Goal: Book appointment/travel/reservation

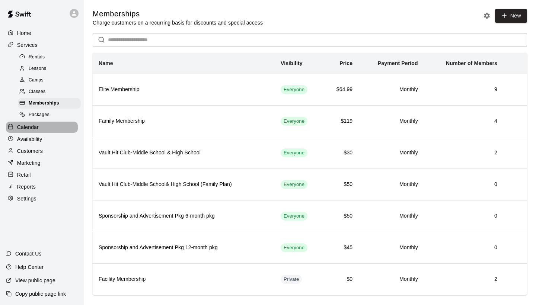
click at [29, 124] on p "Calendar" at bounding box center [28, 127] width 22 height 7
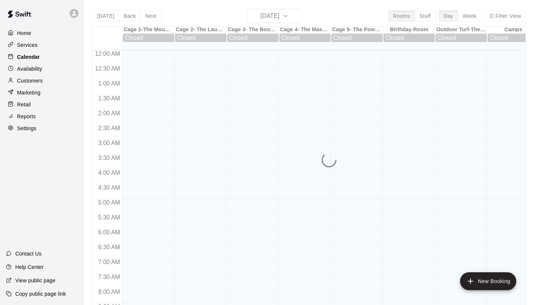
scroll to position [356, 0]
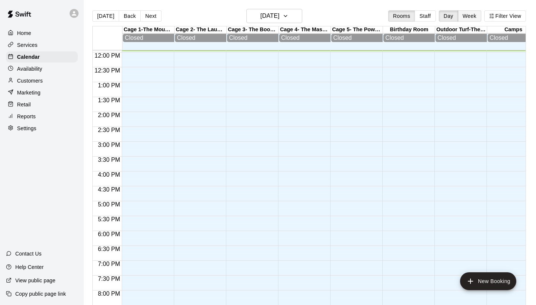
click at [466, 19] on button "Week" at bounding box center [469, 15] width 23 height 11
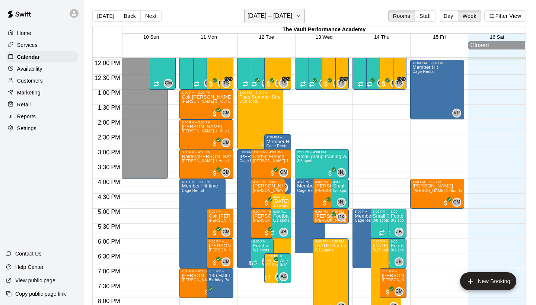
click at [292, 16] on button "[DATE] – [DATE]" at bounding box center [274, 16] width 61 height 14
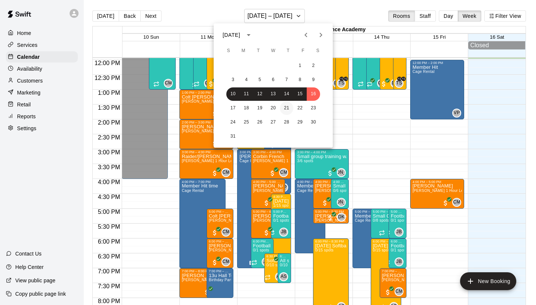
click at [287, 109] on button "21" at bounding box center [286, 108] width 13 height 13
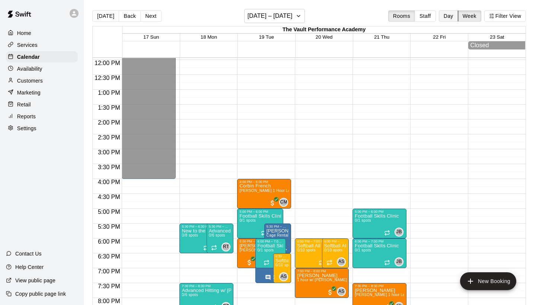
click at [449, 15] on button "Day" at bounding box center [448, 15] width 19 height 11
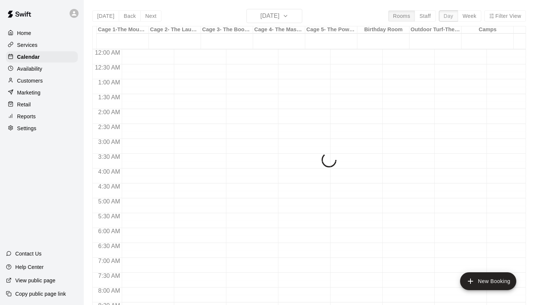
scroll to position [356, 0]
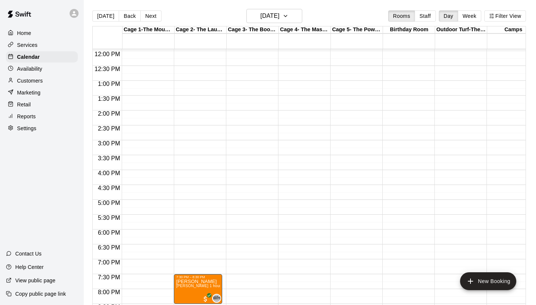
drag, startPoint x: 134, startPoint y: 278, endPoint x: 189, endPoint y: 282, distance: 55.2
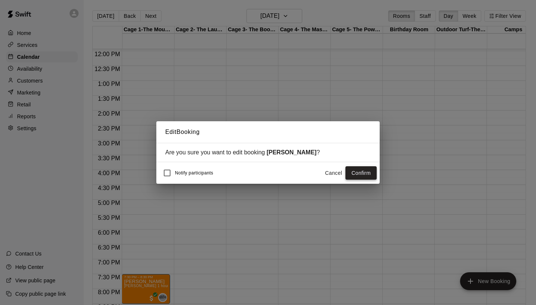
click at [364, 175] on button "Confirm" at bounding box center [361, 173] width 31 height 14
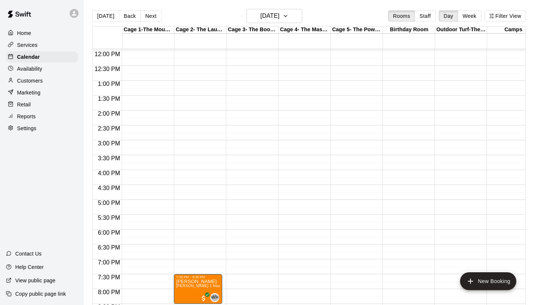
click at [129, 233] on div "12:00 AM – 9:00 AM Closed 9:00 PM – 11:59 PM Closed" at bounding box center [146, 51] width 48 height 715
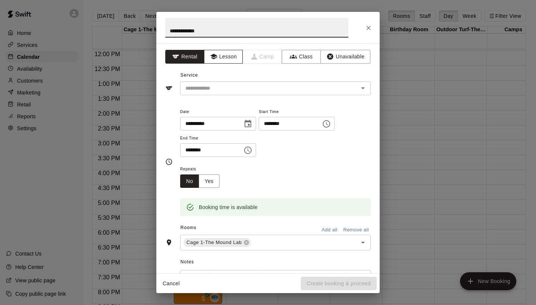
type input "**********"
click at [216, 58] on icon "button" at bounding box center [213, 56] width 7 height 7
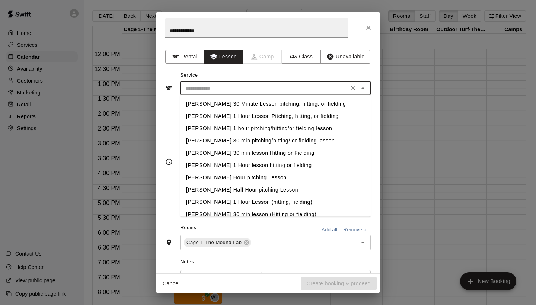
click at [224, 84] on input "text" at bounding box center [264, 88] width 164 height 9
click at [232, 106] on li "[PERSON_NAME] 30 Minute Lesson pitching, hitting, or fielding" at bounding box center [275, 104] width 191 height 12
type input "**********"
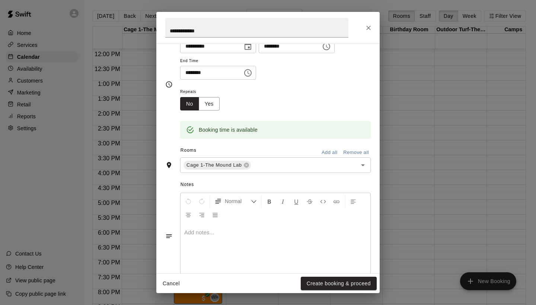
scroll to position [82, 0]
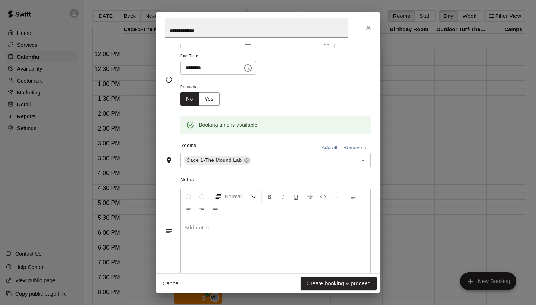
click at [226, 236] on div at bounding box center [276, 247] width 190 height 56
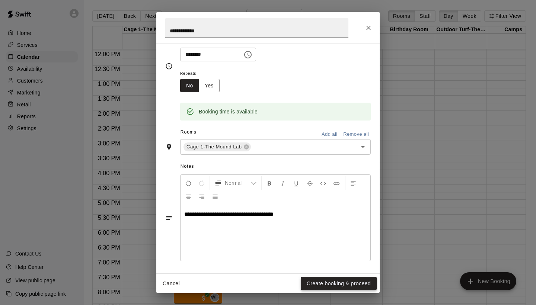
scroll to position [95, 0]
click at [328, 280] on button "Create booking & proceed" at bounding box center [339, 284] width 76 height 14
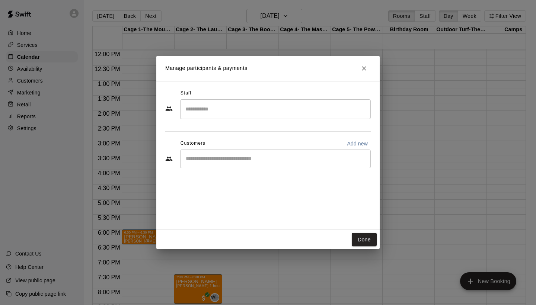
click at [230, 110] on input "Search staff" at bounding box center [276, 109] width 184 height 13
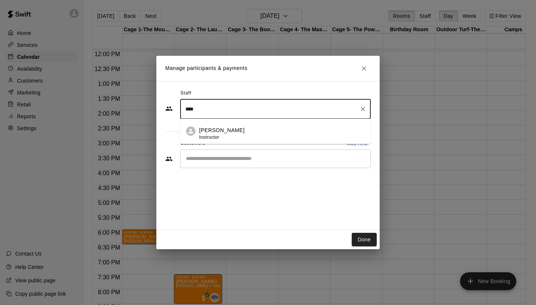
click at [222, 138] on div "[PERSON_NAME] Instructor" at bounding box center [221, 134] width 45 height 15
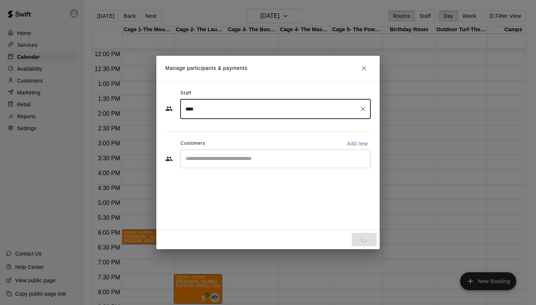
type input "****"
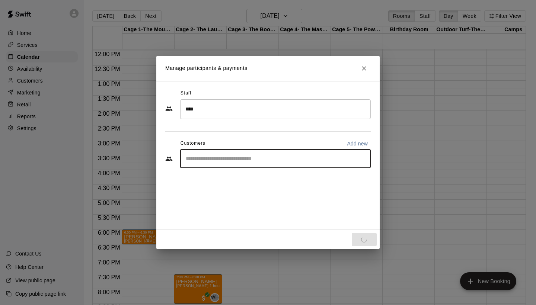
click at [225, 161] on input "Start typing to search customers..." at bounding box center [276, 158] width 184 height 7
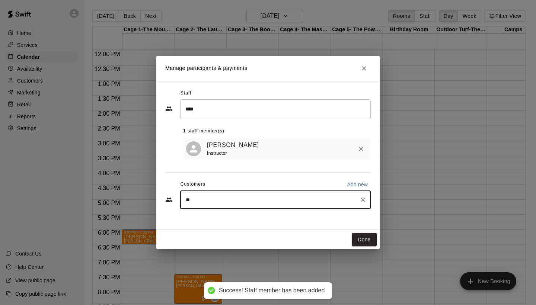
type input "***"
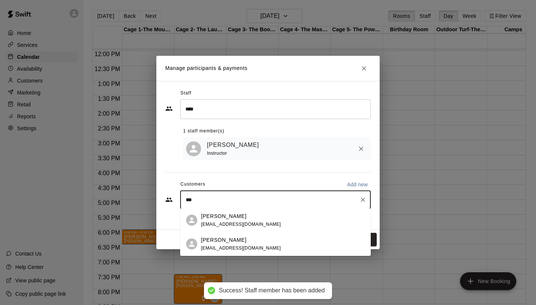
click at [225, 248] on span "[EMAIL_ADDRESS][DOMAIN_NAME]" at bounding box center [241, 248] width 80 height 5
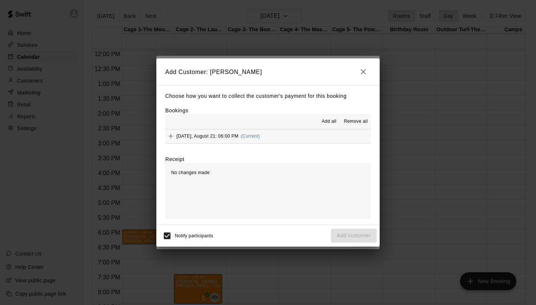
click at [172, 136] on icon "Add" at bounding box center [170, 136] width 7 height 7
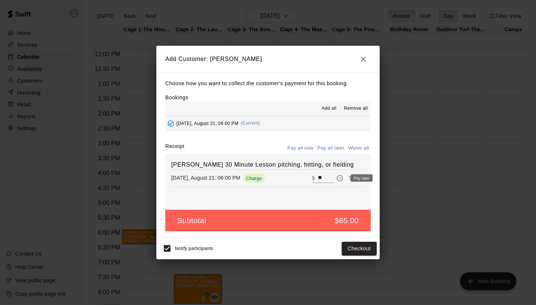
click at [351, 178] on div "Pay later" at bounding box center [362, 178] width 22 height 7
click at [323, 178] on input "**" at bounding box center [326, 178] width 16 height 10
type input "*"
click at [347, 252] on button "Add customer" at bounding box center [354, 249] width 46 height 14
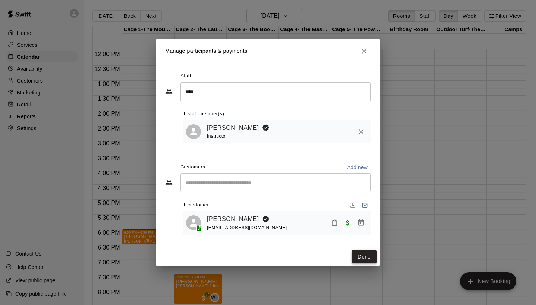
click at [367, 260] on button "Done" at bounding box center [364, 257] width 25 height 14
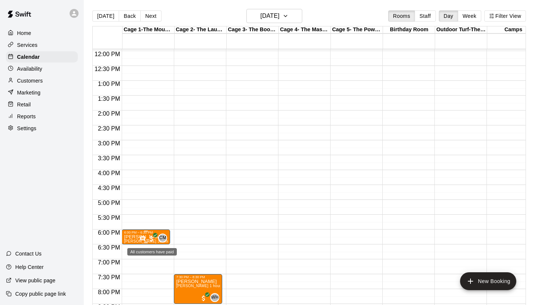
click at [150, 236] on span "All customers have paid" at bounding box center [151, 238] width 7 height 7
click at [158, 238] on button "edit" at bounding box center [155, 243] width 15 height 15
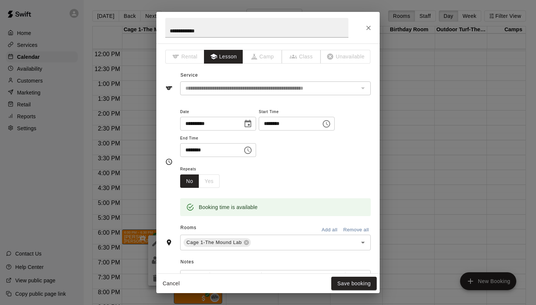
scroll to position [0, 0]
click at [368, 29] on icon "Close" at bounding box center [368, 27] width 7 height 7
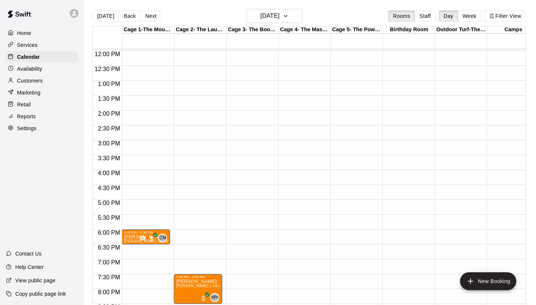
click at [32, 32] on div "Home" at bounding box center [42, 33] width 72 height 11
